Goal: Task Accomplishment & Management: Complete application form

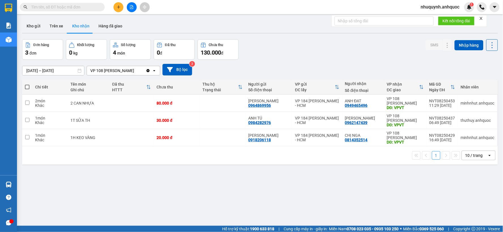
click at [57, 7] on input "text" at bounding box center [64, 7] width 67 height 6
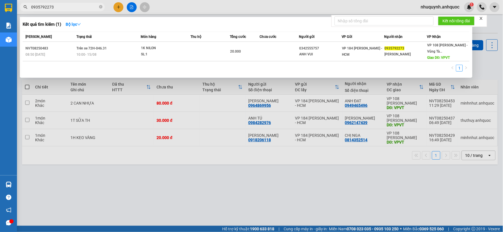
type input "0935792273"
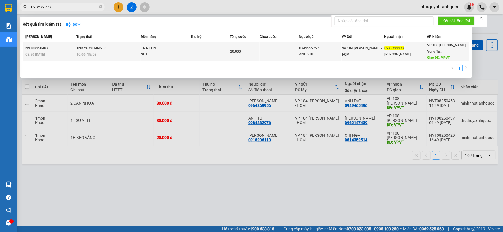
click at [146, 54] on div "SL: 1" at bounding box center [162, 54] width 42 height 6
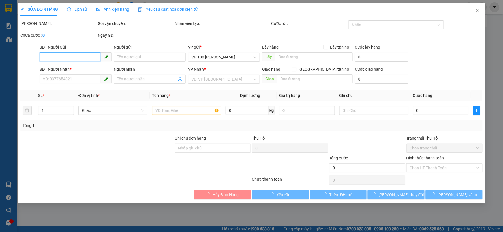
type input "0342555757"
type input "ANH VUI"
type input "0935792273"
type input "[PERSON_NAME]"
type input "VPVT"
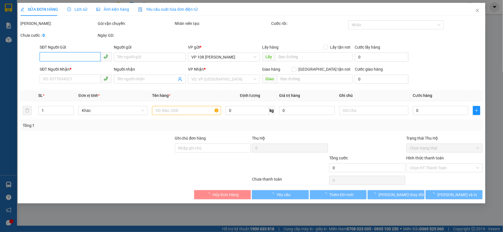
type input "TM 15/8 THỦY"
type input "20.000"
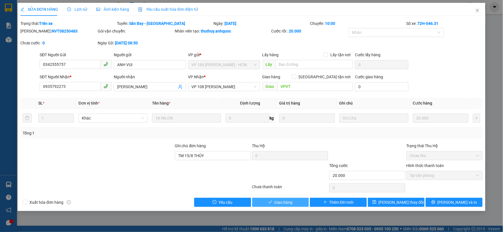
click at [272, 201] on icon "check" at bounding box center [270, 202] width 4 height 3
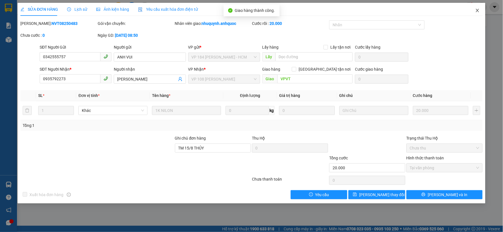
click at [479, 11] on icon "close" at bounding box center [477, 10] width 5 height 5
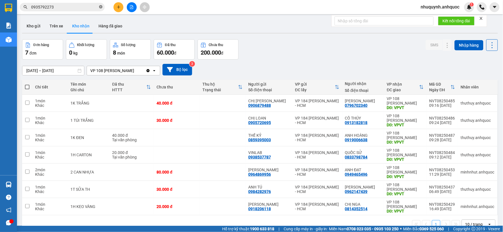
click at [100, 7] on icon "close-circle" at bounding box center [100, 6] width 3 height 3
click at [35, 27] on button "Kho gửi" at bounding box center [33, 26] width 23 height 14
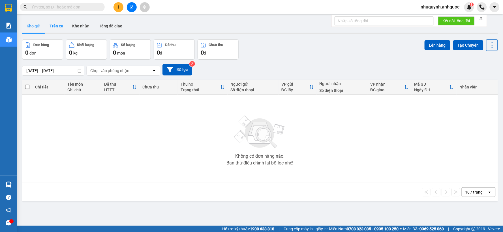
click at [59, 24] on button "Trên xe" at bounding box center [56, 26] width 23 height 14
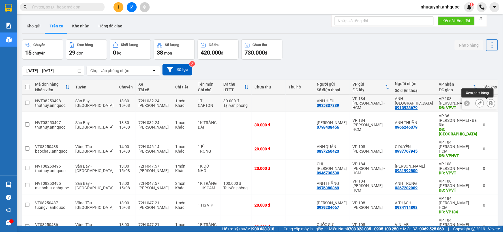
click at [488, 104] on button at bounding box center [491, 103] width 8 height 10
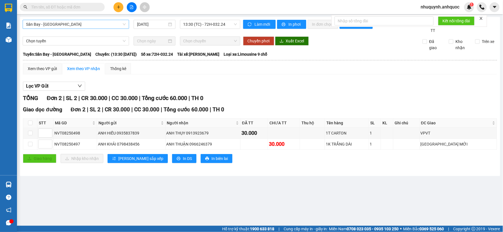
click at [120, 26] on span "Sân Bay - [GEOGRAPHIC_DATA]" at bounding box center [76, 24] width 100 height 8
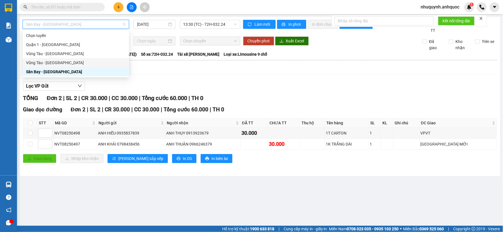
click at [55, 63] on div "Vũng Tàu - [GEOGRAPHIC_DATA]" at bounding box center [76, 63] width 100 height 6
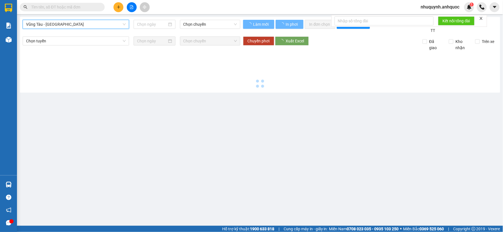
type input "[DATE]"
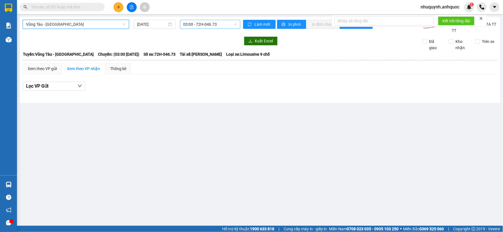
click at [210, 25] on span "03:00 - 72H-046.73" at bounding box center [209, 24] width 53 height 8
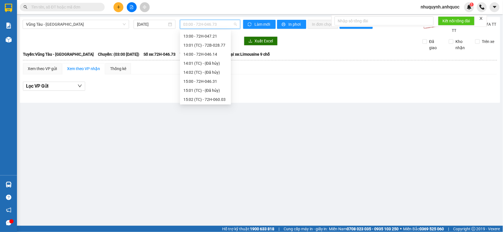
scroll to position [220, 0]
click at [193, 50] on div "14:00 - 72H-046.14" at bounding box center [205, 51] width 44 height 6
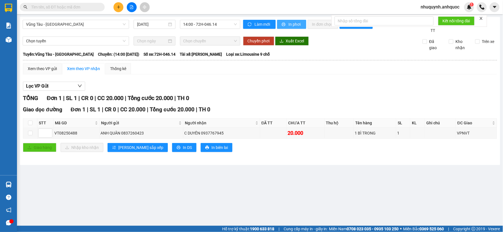
click at [301, 25] on span "In phơi" at bounding box center [294, 24] width 13 height 6
click at [451, 8] on span "nhuquynh.anhquoc" at bounding box center [440, 6] width 48 height 7
click at [443, 17] on span "Đăng xuất" at bounding box center [442, 17] width 36 height 6
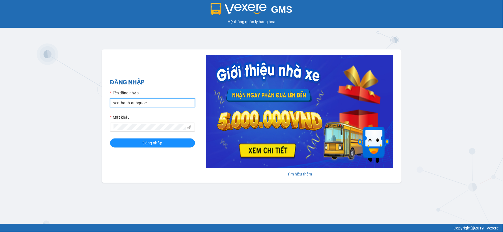
click at [173, 105] on input "yenthanh.anhquoc" at bounding box center [152, 102] width 85 height 9
type input "huyentrang.anhquoc"
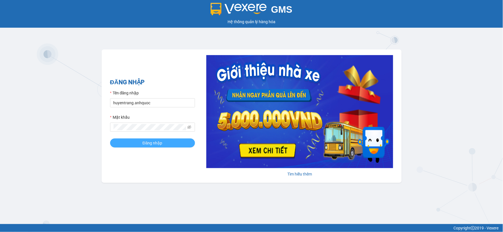
click at [159, 143] on span "Đăng nhập" at bounding box center [153, 143] width 20 height 6
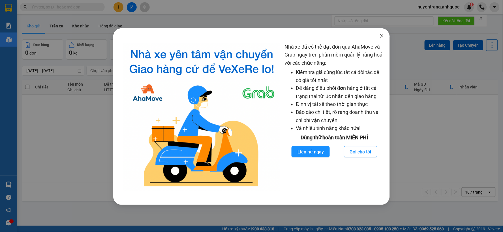
click at [380, 38] on span "Close" at bounding box center [382, 36] width 16 height 16
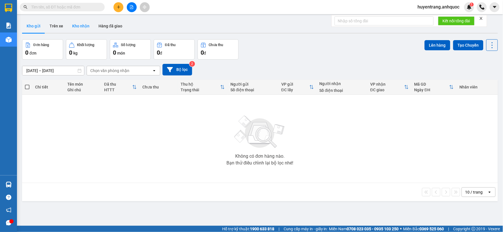
click at [87, 26] on button "Kho nhận" at bounding box center [81, 26] width 26 height 14
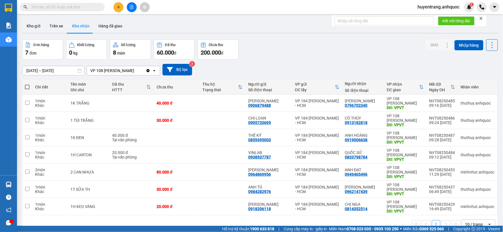
click at [61, 67] on input "[DATE] – [DATE]" at bounding box center [53, 70] width 62 height 9
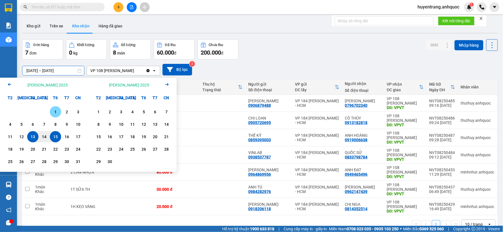
click at [54, 108] on div "1" at bounding box center [55, 111] width 11 height 11
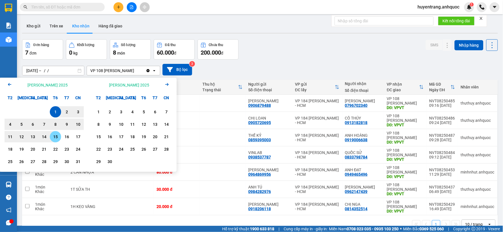
click at [59, 136] on div "15" at bounding box center [55, 136] width 8 height 7
type input "01/08/2025 – 15/08/2025"
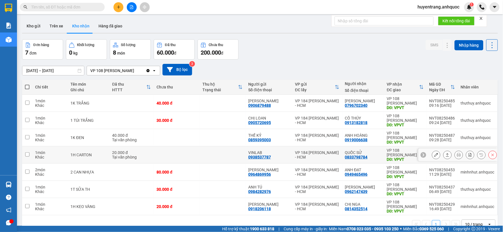
click at [216, 152] on td at bounding box center [222, 154] width 46 height 17
checkbox input "true"
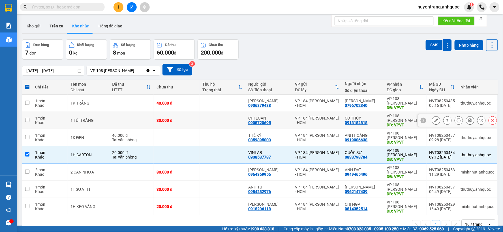
click at [371, 121] on div "CÔ THÚY 0913182818" at bounding box center [363, 120] width 36 height 9
checkbox input "true"
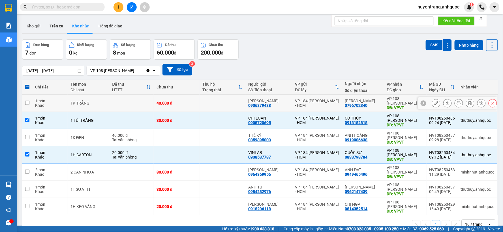
click at [365, 102] on div "[PERSON_NAME]" at bounding box center [363, 101] width 36 height 5
checkbox input "true"
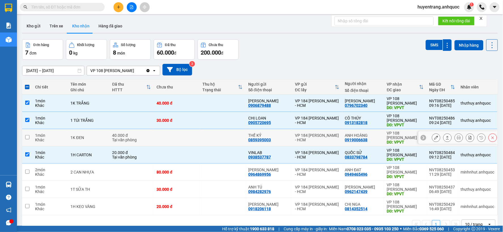
click at [371, 135] on div "ANH HOÀNG" at bounding box center [363, 135] width 36 height 5
checkbox input "true"
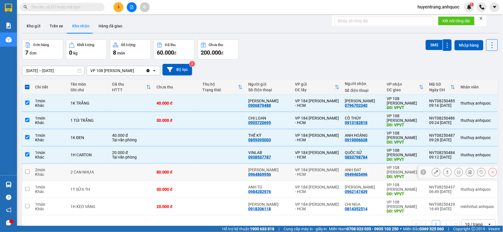
click at [244, 174] on td at bounding box center [222, 172] width 46 height 17
checkbox input "true"
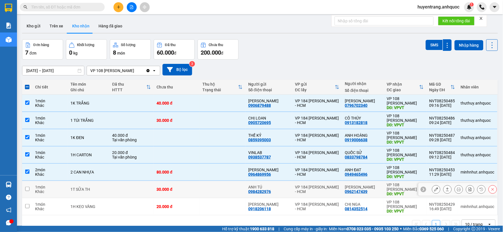
click at [230, 193] on td at bounding box center [222, 189] width 46 height 17
checkbox input "true"
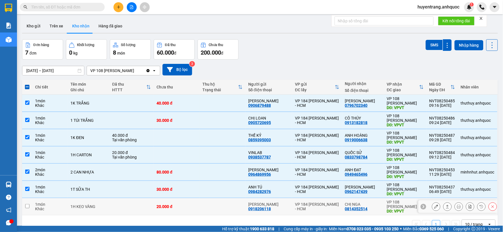
click at [236, 202] on td at bounding box center [222, 206] width 46 height 17
checkbox input "true"
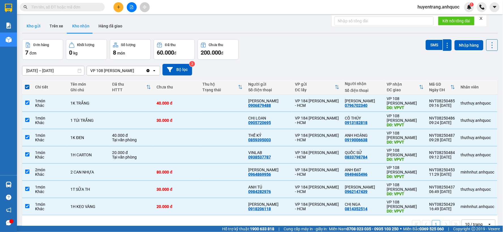
click at [36, 20] on button "Kho gửi" at bounding box center [33, 26] width 23 height 14
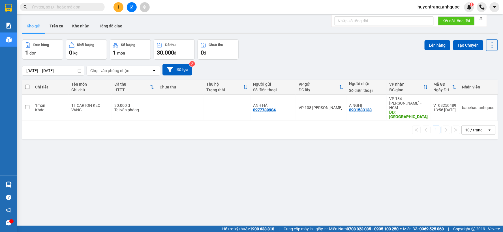
click at [84, 7] on input "text" at bounding box center [64, 7] width 67 height 6
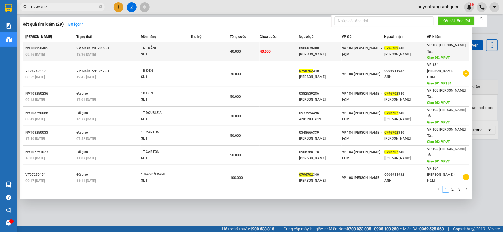
type input "0796702"
click at [320, 46] on div "0906879488" at bounding box center [320, 49] width 42 height 6
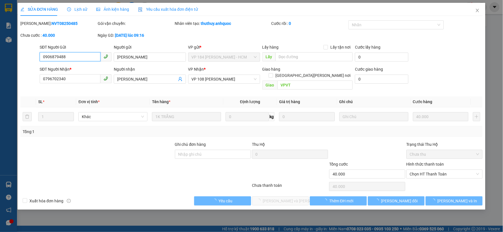
type input "0906879488"
type input "CHỊ [PERSON_NAME]"
type input "0796702340"
type input "[PERSON_NAME]"
type input "VPVT"
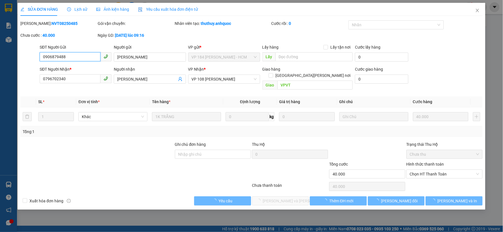
type input "40.000"
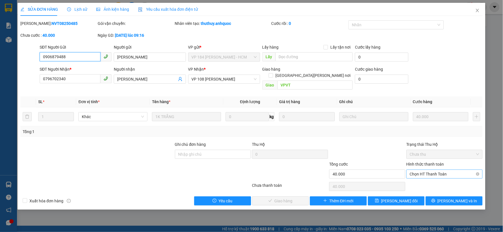
click at [434, 170] on span "Chọn HT Thanh Toán" at bounding box center [444, 174] width 69 height 8
click at [434, 181] on div "Tại văn phòng" at bounding box center [444, 179] width 69 height 6
type input "0"
click at [291, 198] on span "[PERSON_NAME] và Giao hàng" at bounding box center [301, 201] width 76 height 6
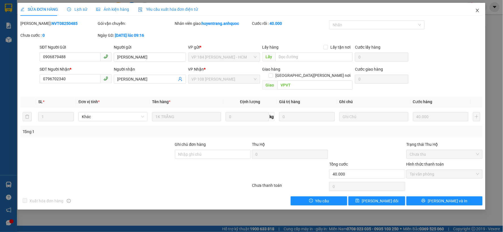
click at [479, 8] on span "Close" at bounding box center [477, 11] width 16 height 16
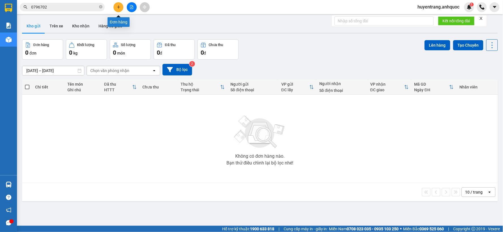
click at [115, 8] on button at bounding box center [118, 7] width 10 height 10
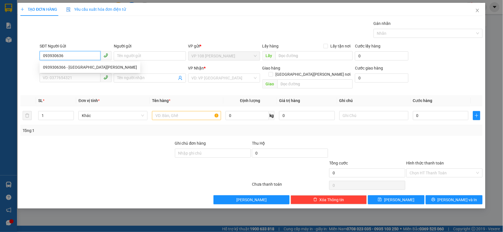
type input "0939306366"
click at [65, 67] on div "0939306366 - CẨM NHUNG" at bounding box center [90, 67] width 94 height 6
type input "CẨM NHUNG"
type input "0844296422"
type input "CÔ ÁNH"
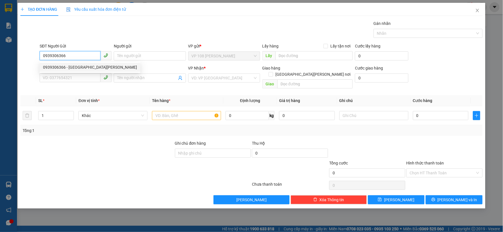
type input "VPNVT"
type input "30.000"
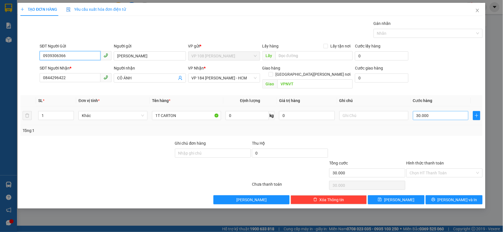
type input "0939306366"
click at [446, 111] on input "30.000" at bounding box center [441, 115] width 56 height 9
type input "4"
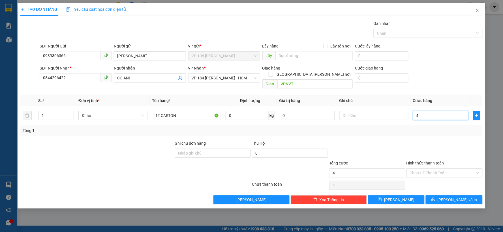
type input "40"
type input "400"
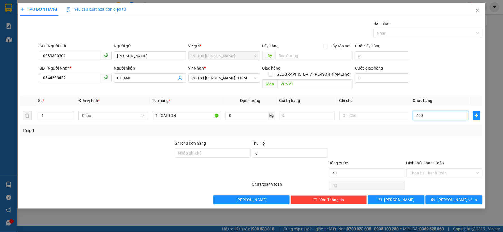
type input "400"
type input "4.000"
type input "40.000"
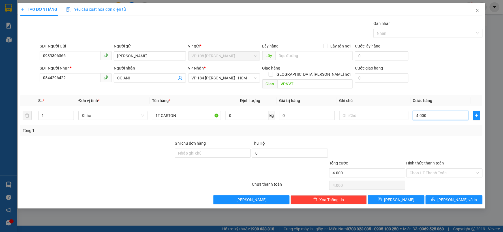
type input "40.000"
click at [183, 111] on input "1T CARTON" at bounding box center [186, 115] width 69 height 9
drag, startPoint x: 183, startPoint y: 111, endPoint x: 172, endPoint y: 113, distance: 11.4
click at [172, 113] on input "1T CARTON" at bounding box center [186, 115] width 69 height 9
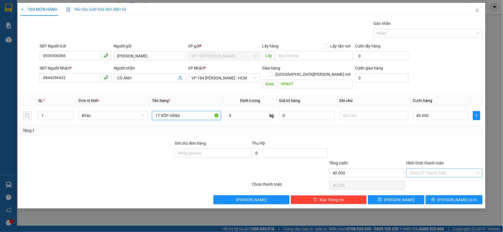
type input "1T XỐP VÀNG"
click at [459, 170] on input "Hình thức thanh toán" at bounding box center [442, 173] width 65 height 8
click at [444, 178] on div "Tại văn phòng" at bounding box center [444, 178] width 69 height 6
type input "0"
click at [454, 197] on span "[PERSON_NAME] và In" at bounding box center [457, 200] width 40 height 6
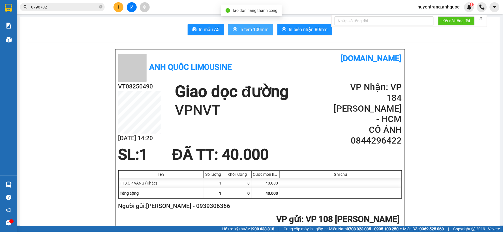
click at [244, 33] on span "In tem 100mm" at bounding box center [253, 29] width 29 height 7
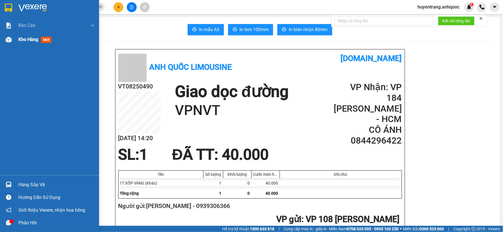
click at [33, 41] on span "Kho hàng" at bounding box center [28, 39] width 20 height 5
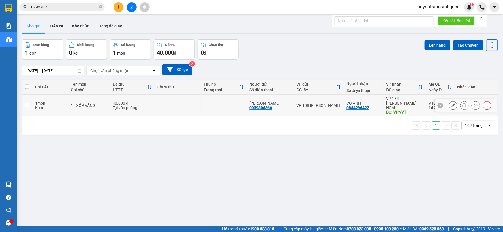
click at [163, 106] on td at bounding box center [177, 106] width 46 height 22
checkbox input "true"
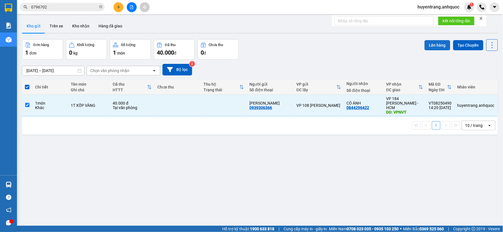
click at [435, 44] on button "Lên hàng" at bounding box center [437, 45] width 26 height 10
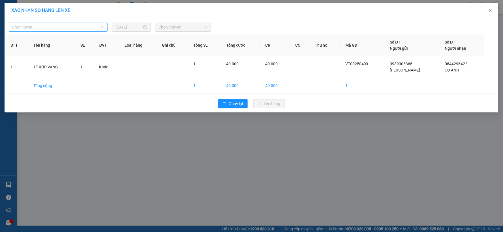
click at [74, 25] on span "Chọn tuyến" at bounding box center [58, 27] width 92 height 8
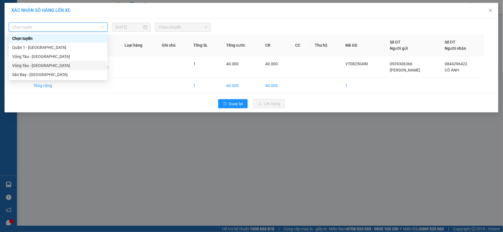
click at [58, 70] on div "Vũng Tàu - [GEOGRAPHIC_DATA]" at bounding box center [58, 65] width 99 height 9
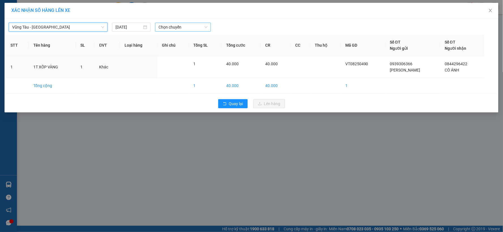
click at [179, 27] on span "Chọn chuyến" at bounding box center [182, 27] width 49 height 8
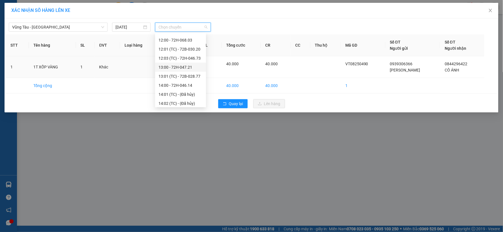
scroll to position [220, 0]
click at [180, 80] on div "15:00 - 72H-046.31" at bounding box center [180, 81] width 44 height 6
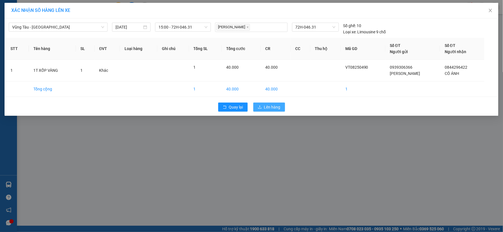
click at [264, 108] on span "Lên hàng" at bounding box center [272, 107] width 16 height 6
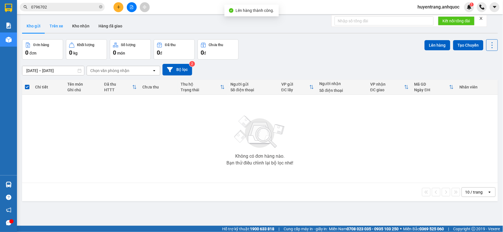
click at [58, 29] on button "Trên xe" at bounding box center [56, 26] width 23 height 14
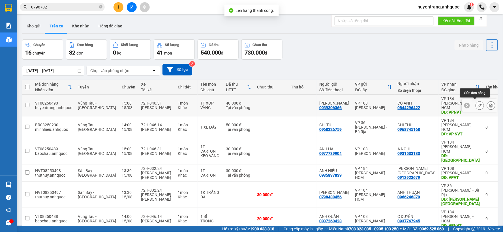
click at [487, 104] on button at bounding box center [491, 106] width 8 height 10
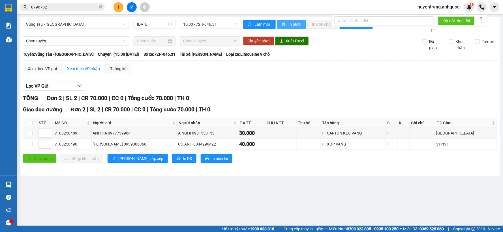
click at [298, 25] on span "In phơi" at bounding box center [294, 24] width 13 height 6
